Goal: Information Seeking & Learning: Learn about a topic

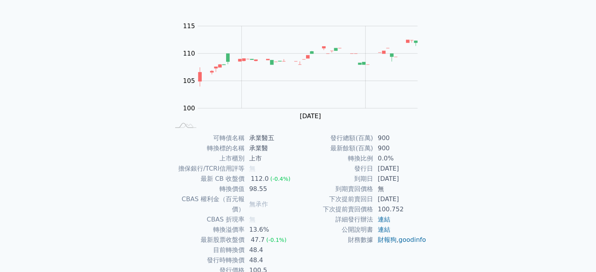
scroll to position [51, 0]
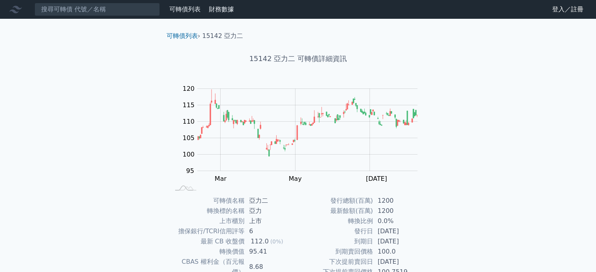
scroll to position [65, 0]
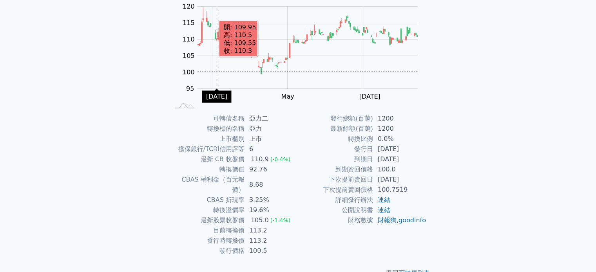
scroll to position [90, 0]
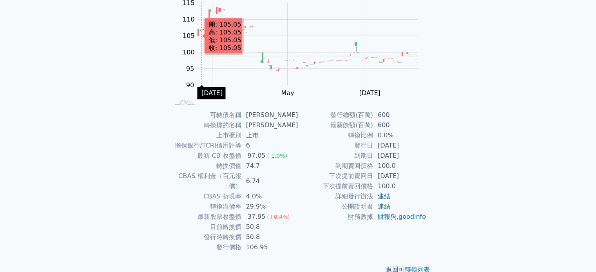
scroll to position [90, 0]
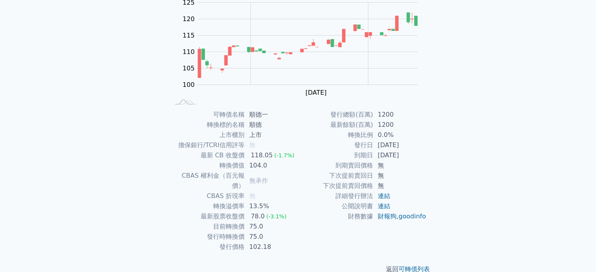
scroll to position [90, 0]
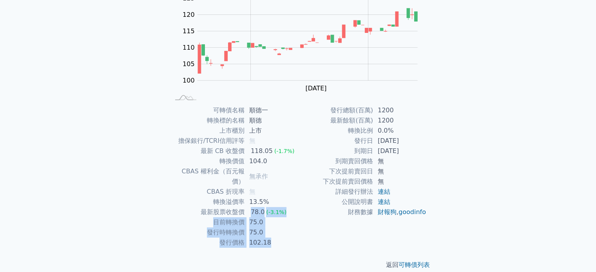
drag, startPoint x: 250, startPoint y: 200, endPoint x: 272, endPoint y: 230, distance: 37.5
click at [273, 235] on tbody "可轉債名稱 順德一 轉換標的名稱 順德 上市櫃別 上市 擔保銀行/TCRI信用評等 無 最新 CB 收盤價 118.05 (-1.7%) 轉換價值 104.0…" at bounding box center [234, 176] width 128 height 143
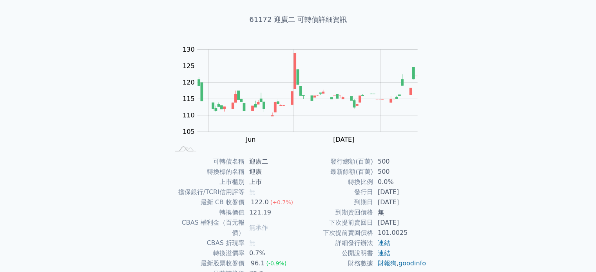
scroll to position [78, 0]
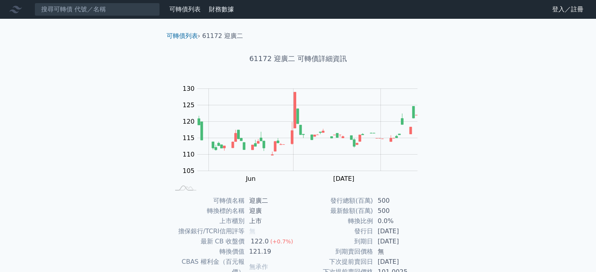
scroll to position [78, 0]
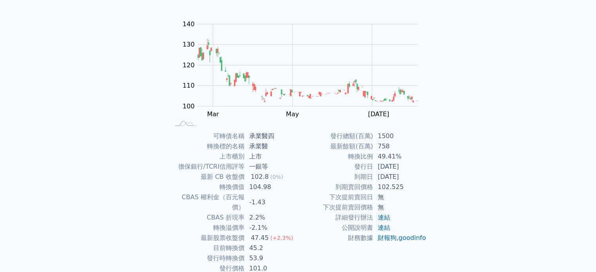
scroll to position [78, 0]
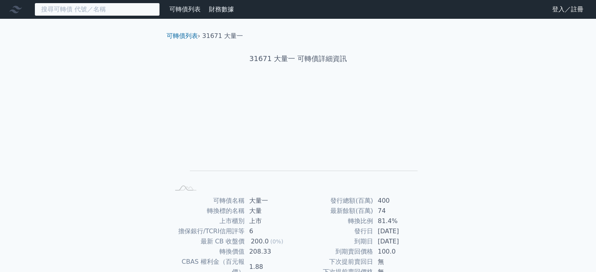
click at [78, 12] on input at bounding box center [96, 9] width 125 height 13
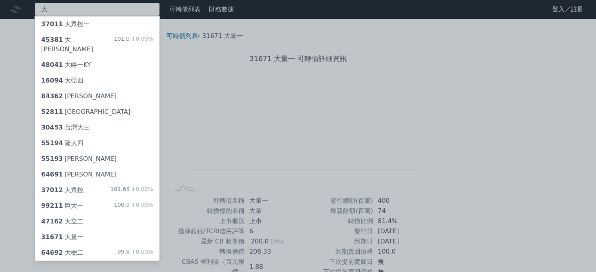
type input "大"
click at [67, 69] on div "大 37011 大眾控一 45381 [GEOGRAPHIC_DATA]一 101.0 +0.00% 48041 大略一KY 16094 大亞四 84362 …" at bounding box center [298, 186] width 596 height 373
click at [78, 76] on div "16094 大亞四" at bounding box center [62, 80] width 42 height 9
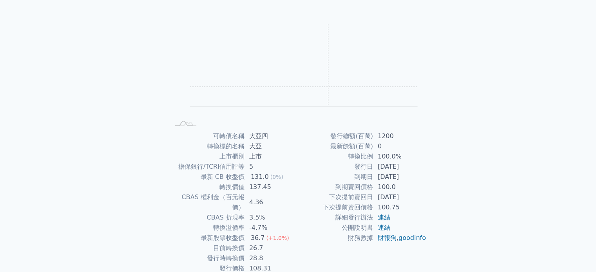
scroll to position [78, 0]
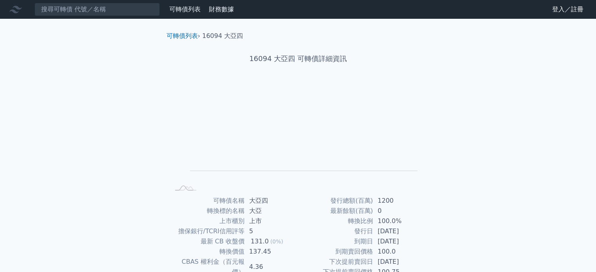
scroll to position [78, 0]
